Goal: Check status: Check status

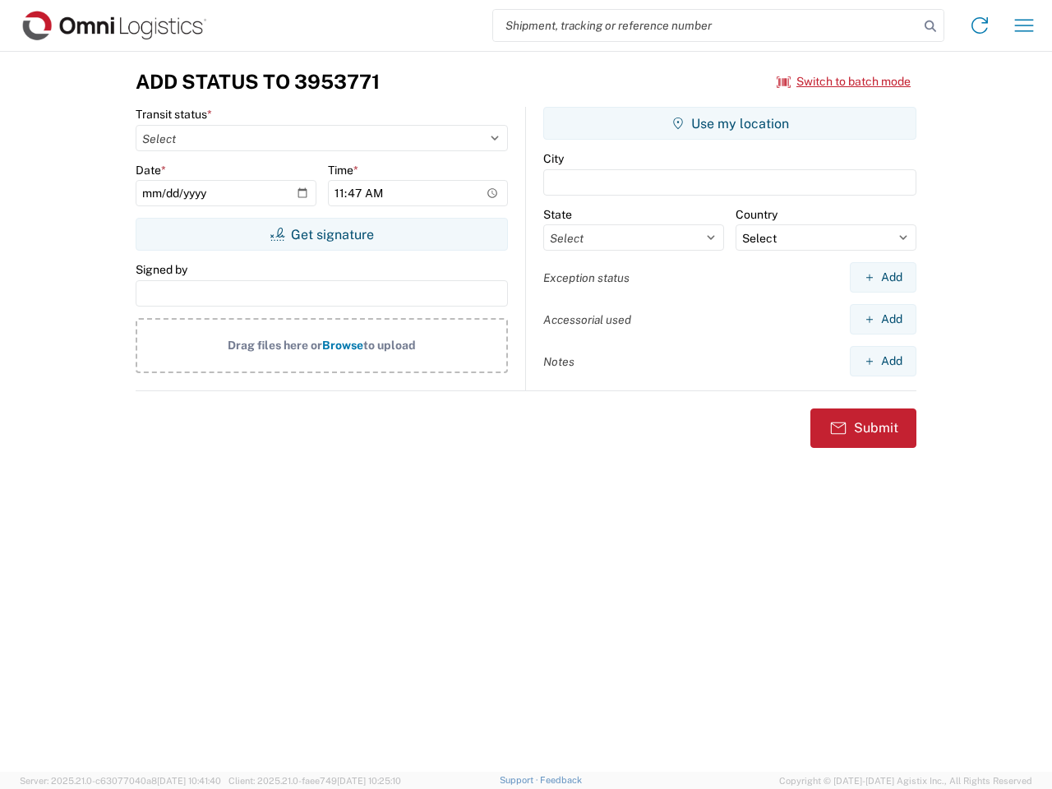
click at [706, 25] on input "search" at bounding box center [706, 25] width 426 height 31
click at [931, 26] on icon at bounding box center [930, 26] width 23 height 23
click at [980, 25] on icon at bounding box center [980, 25] width 26 height 26
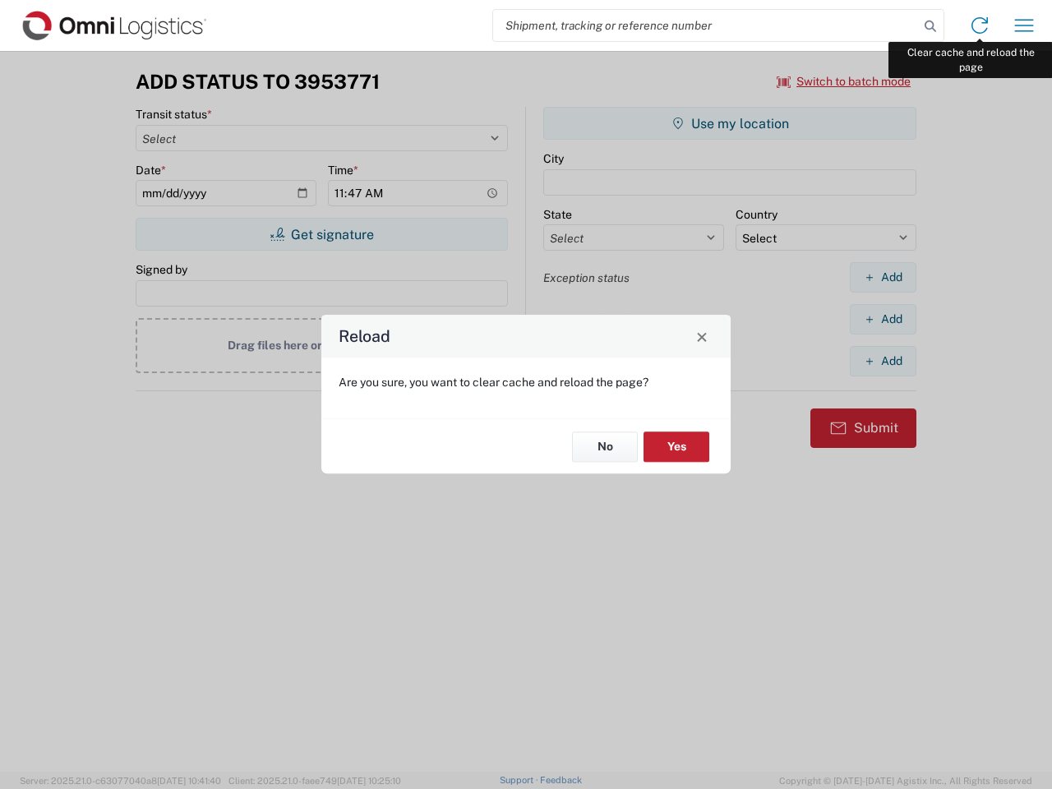
click at [1024, 25] on div "Reload Are you sure, you want to clear cache and reload the page? No Yes" at bounding box center [526, 394] width 1052 height 789
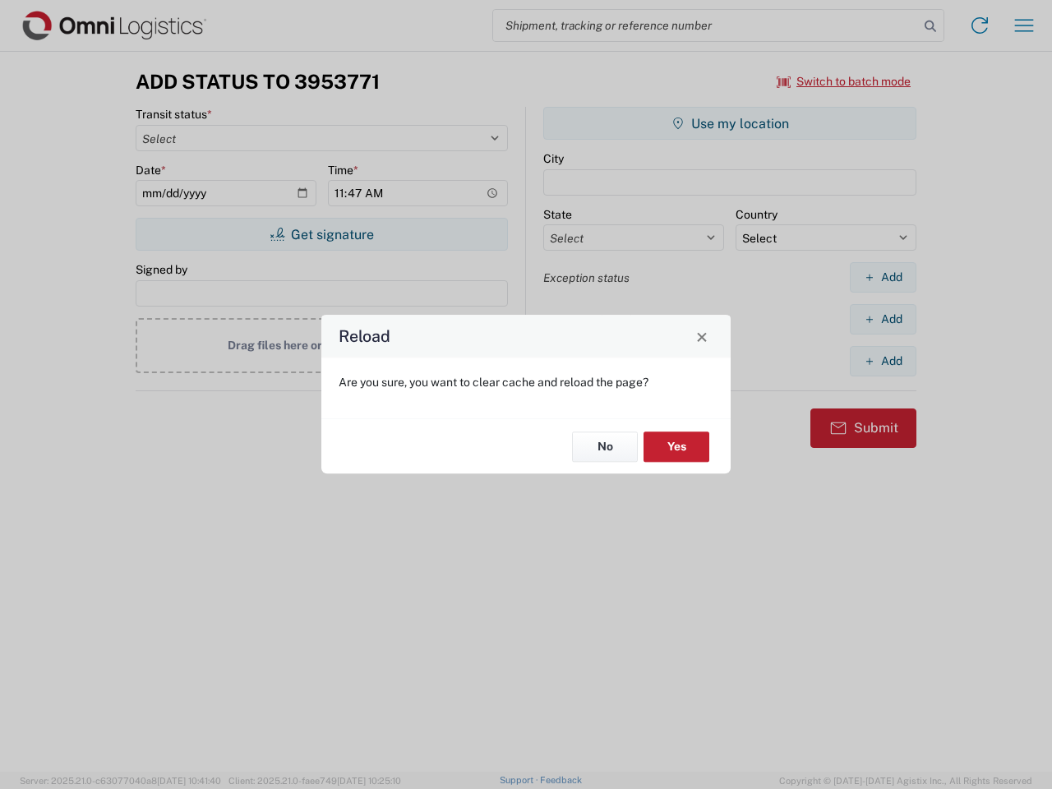
click at [844, 81] on div "Reload Are you sure, you want to clear cache and reload the page? No Yes" at bounding box center [526, 394] width 1052 height 789
click at [321, 234] on div "Reload Are you sure, you want to clear cache and reload the page? No Yes" at bounding box center [526, 394] width 1052 height 789
click at [730, 123] on div "Reload Are you sure, you want to clear cache and reload the page? No Yes" at bounding box center [526, 394] width 1052 height 789
click at [883, 277] on div "Reload Are you sure, you want to clear cache and reload the page? No Yes" at bounding box center [526, 394] width 1052 height 789
click at [883, 319] on div "Reload Are you sure, you want to clear cache and reload the page? No Yes" at bounding box center [526, 394] width 1052 height 789
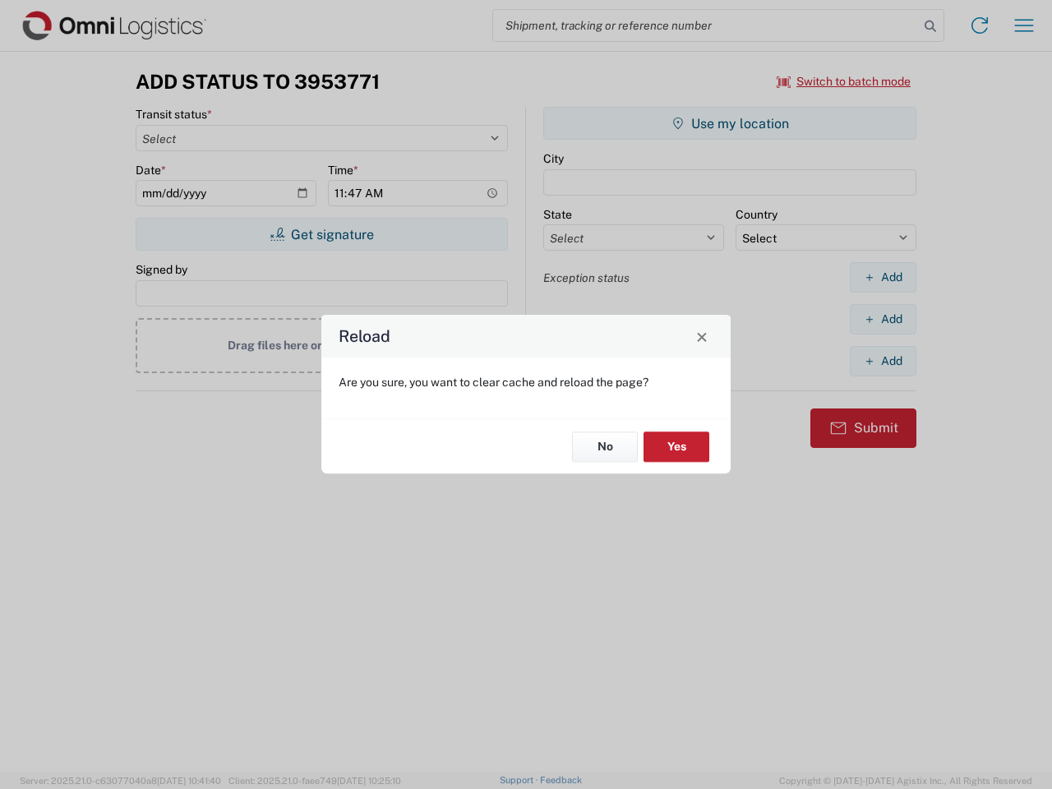
click at [883, 361] on div "Reload Are you sure, you want to clear cache and reload the page? No Yes" at bounding box center [526, 394] width 1052 height 789
